Goal: Task Accomplishment & Management: Manage account settings

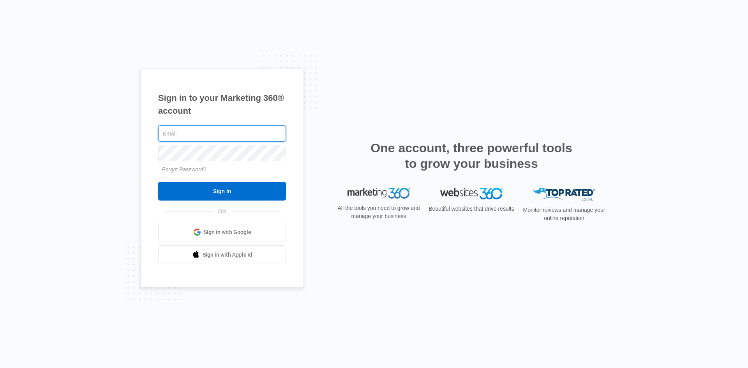
type input "[EMAIL_ADDRESS][DOMAIN_NAME]"
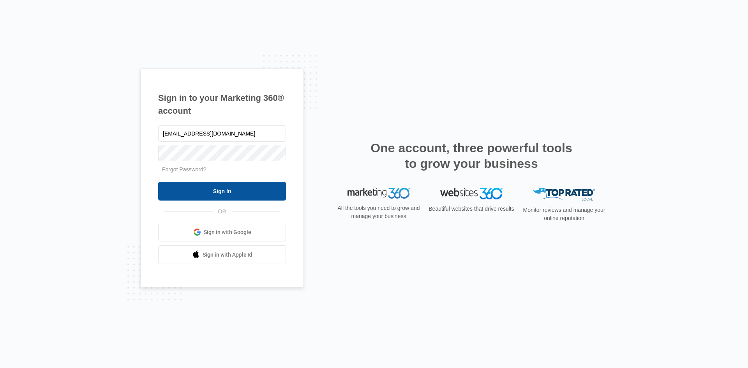
click at [225, 189] on input "Sign In" at bounding box center [222, 191] width 128 height 19
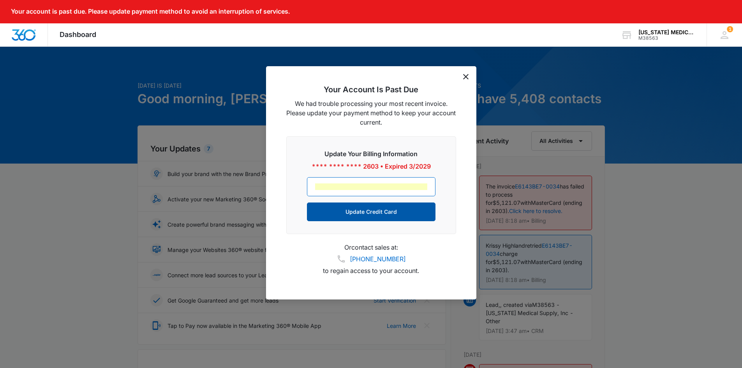
click at [385, 212] on button "Update Credit Card" at bounding box center [371, 212] width 129 height 19
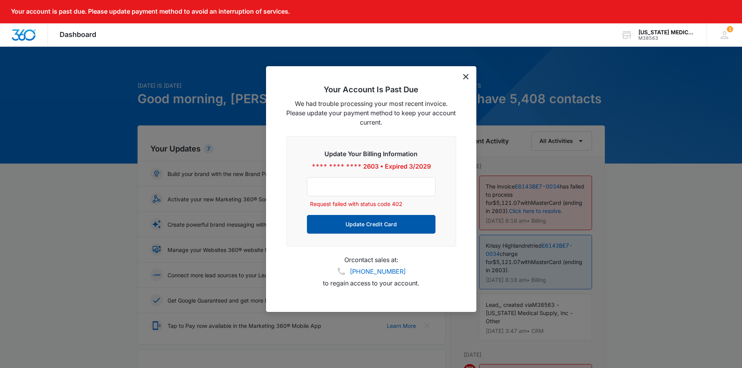
click at [395, 226] on button "Update Credit Card" at bounding box center [371, 224] width 129 height 19
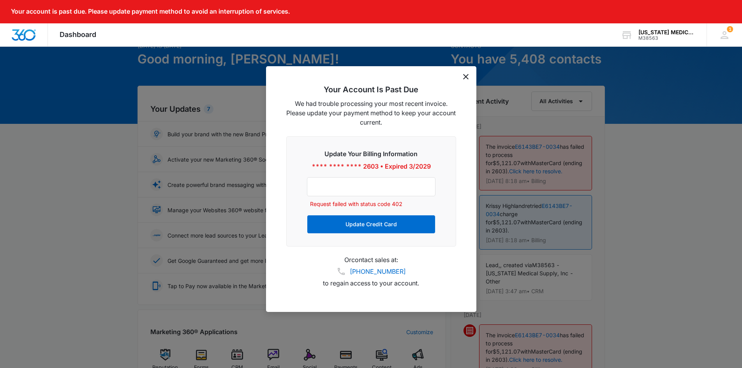
scroll to position [39, 0]
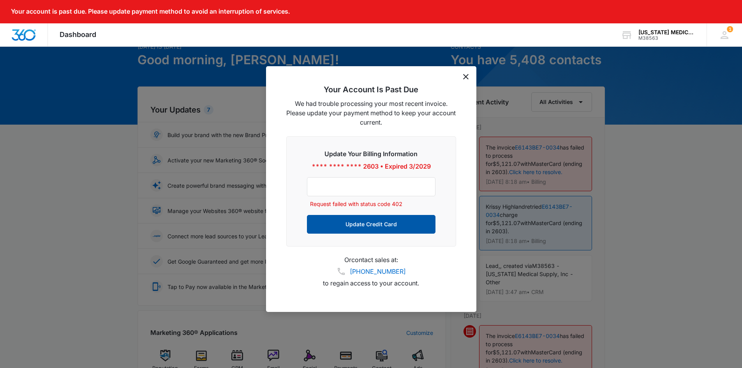
click at [373, 227] on button "Update Credit Card" at bounding box center [371, 224] width 129 height 19
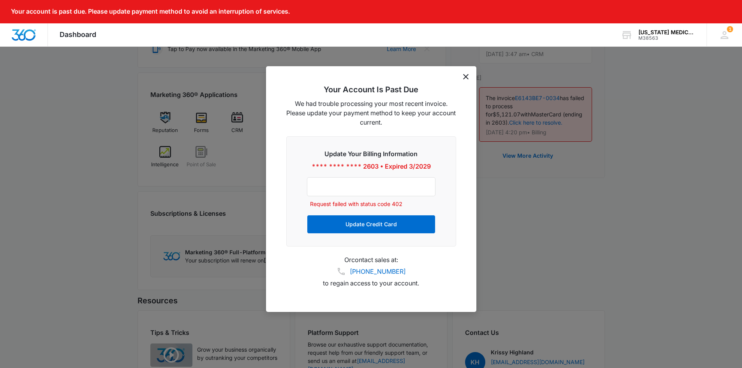
scroll to position [273, 0]
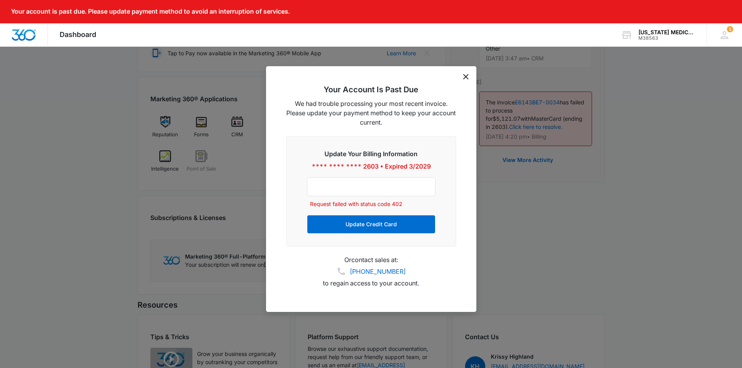
click at [527, 143] on div at bounding box center [371, 184] width 742 height 368
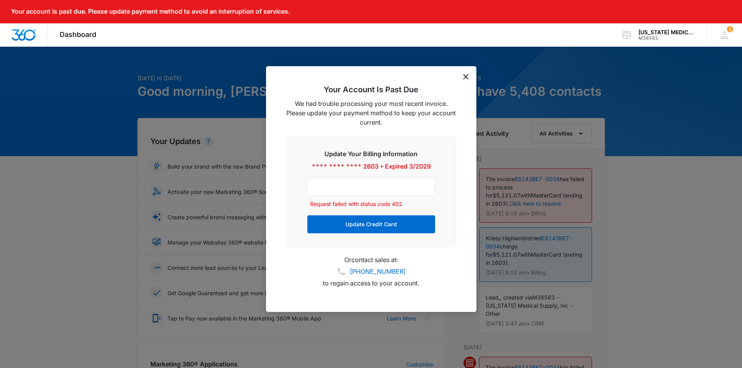
scroll to position [0, 0]
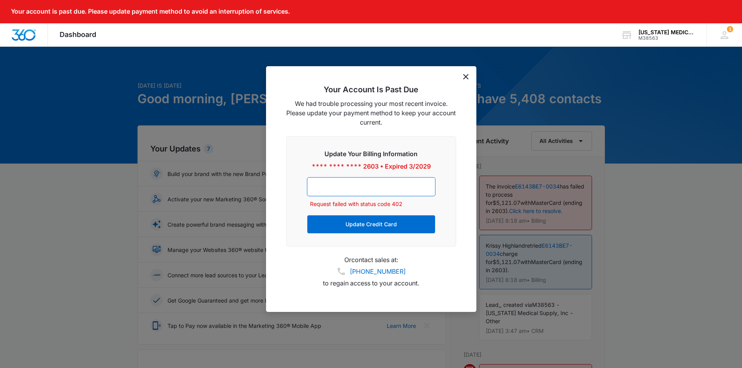
click at [689, 228] on div at bounding box center [371, 184] width 742 height 368
drag, startPoint x: 389, startPoint y: 72, endPoint x: 426, endPoint y: 97, distance: 44.0
click at [382, 95] on div "Your Account Is Past Due We had trouble processing your most recent invoice. Pl…" at bounding box center [371, 189] width 210 height 246
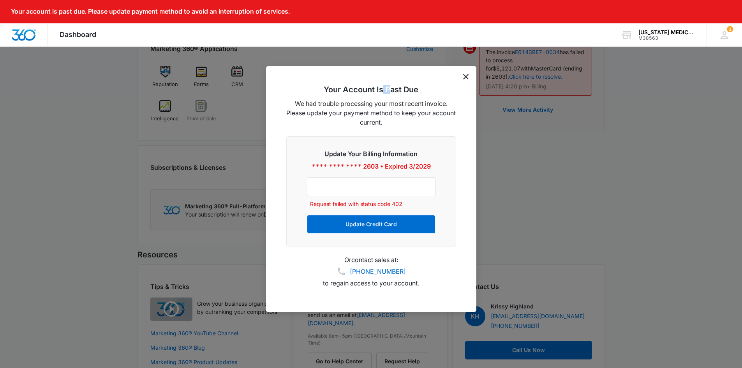
scroll to position [356, 0]
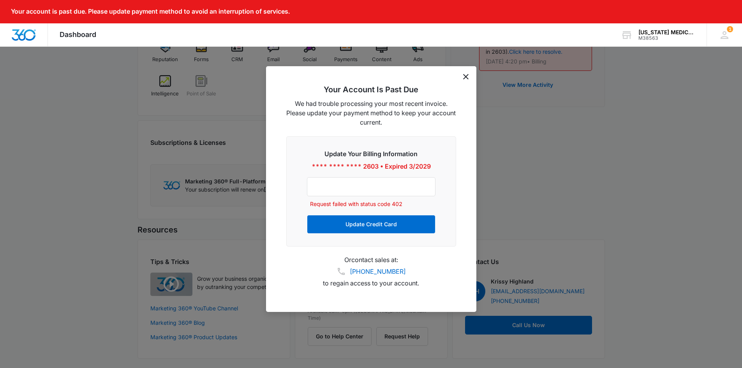
click at [557, 149] on div at bounding box center [371, 184] width 742 height 368
click at [357, 223] on button "Update Credit Card" at bounding box center [371, 224] width 129 height 19
